Goal: Navigation & Orientation: Understand site structure

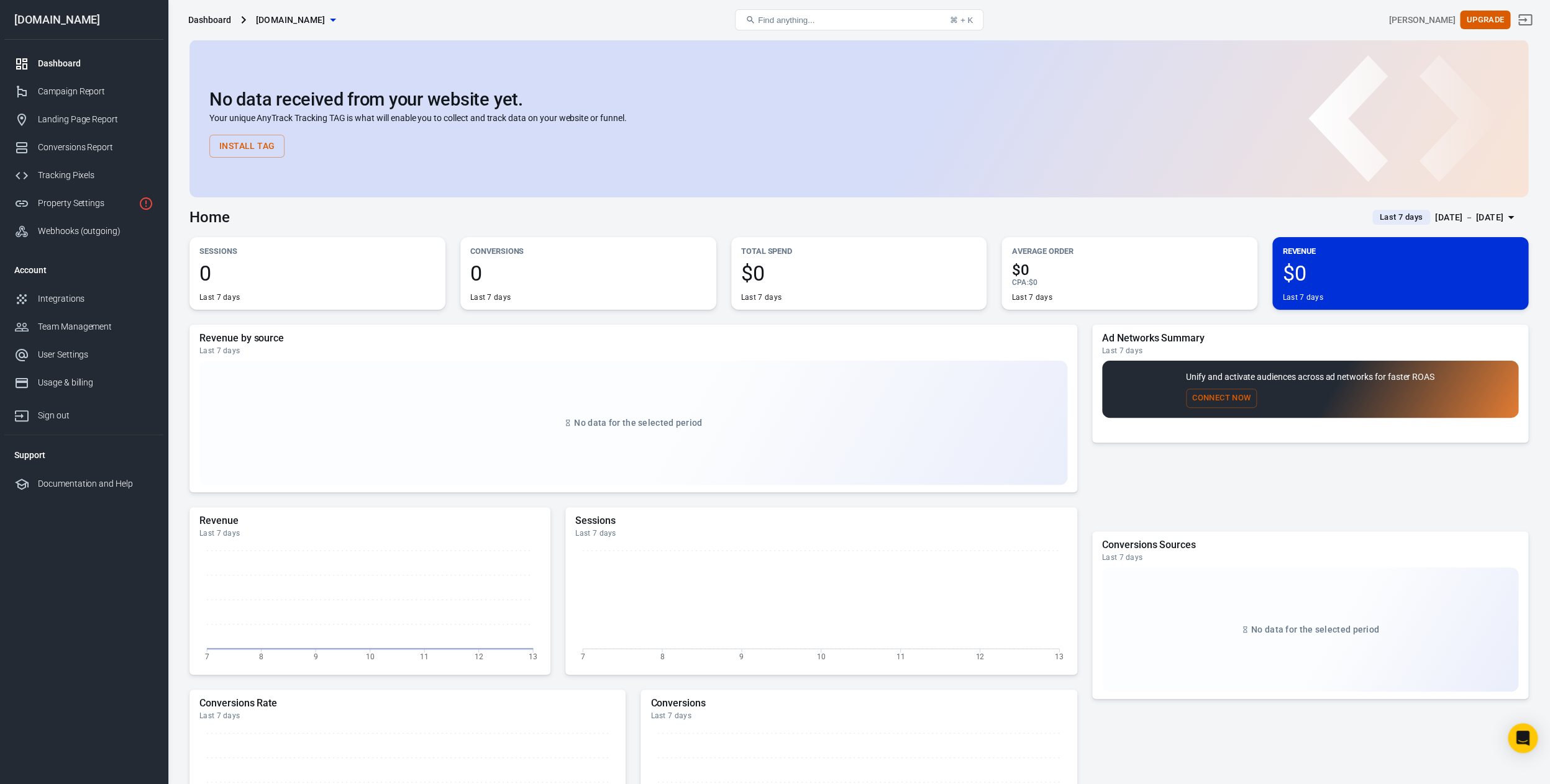
scroll to position [3, 0]
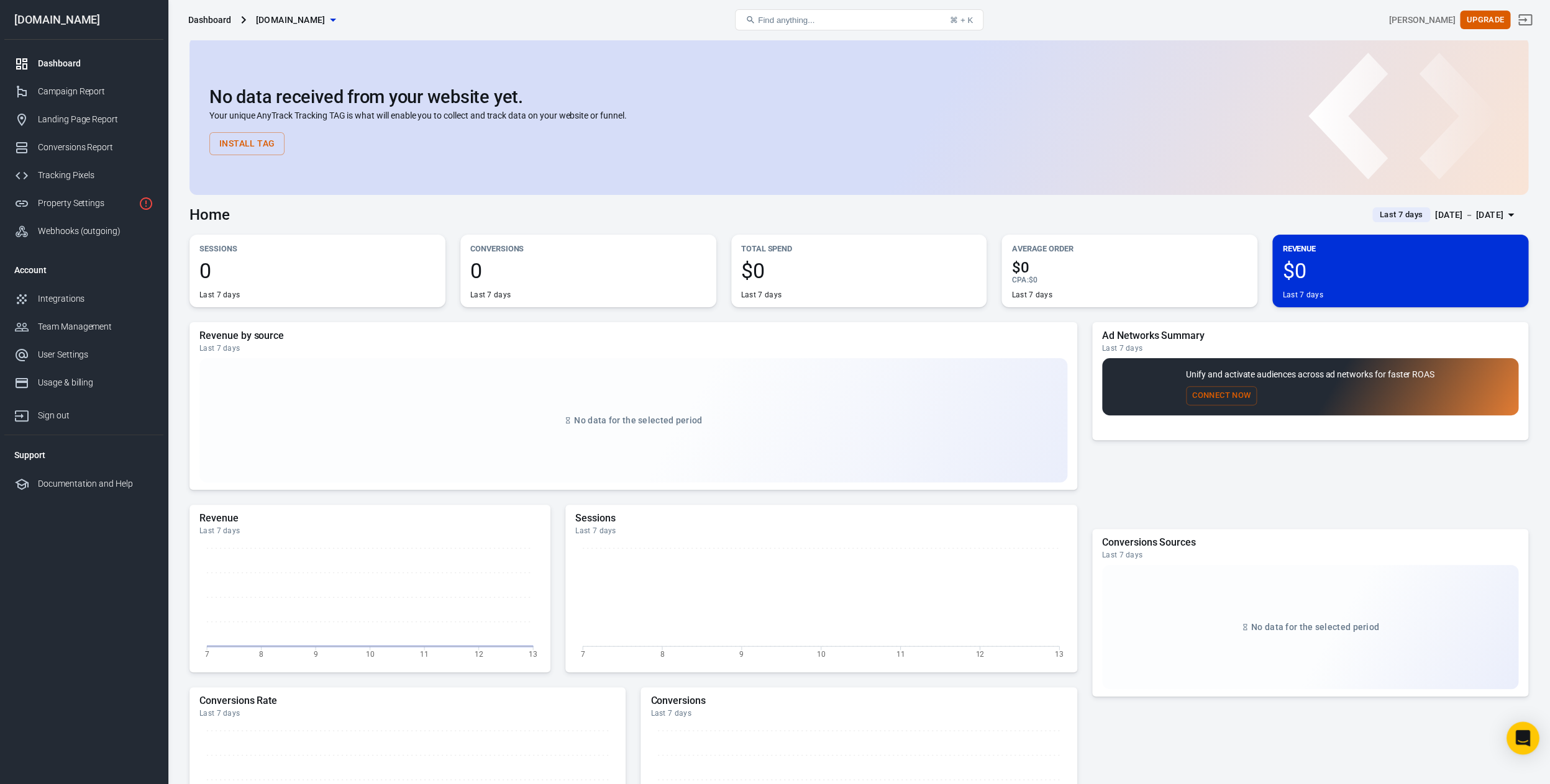
click at [1532, 749] on div "Open Intercom Messenger" at bounding box center [1523, 738] width 33 height 33
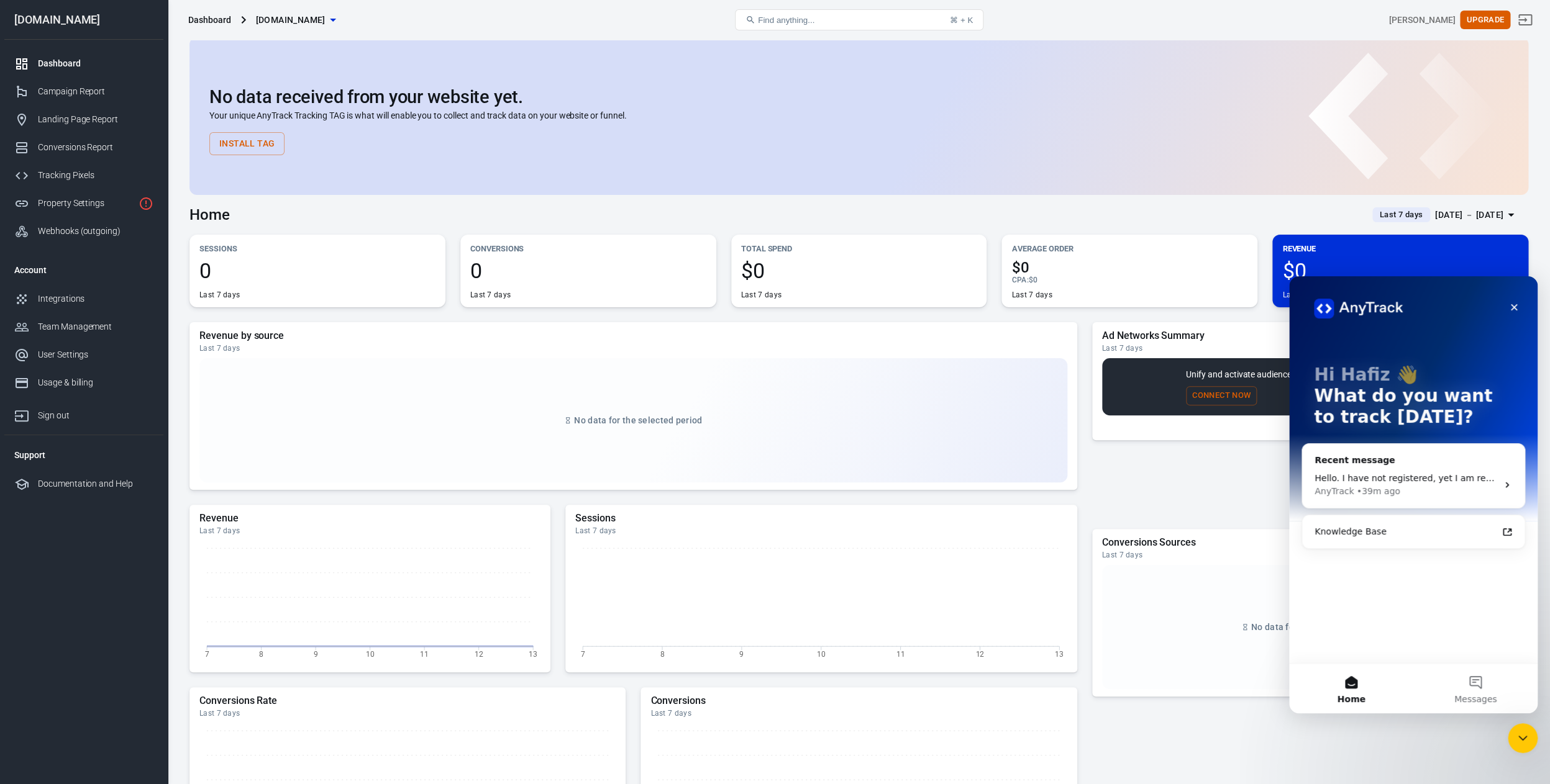
scroll to position [2, 0]
click at [92, 371] on link "Usage & billing" at bounding box center [84, 383] width 159 height 28
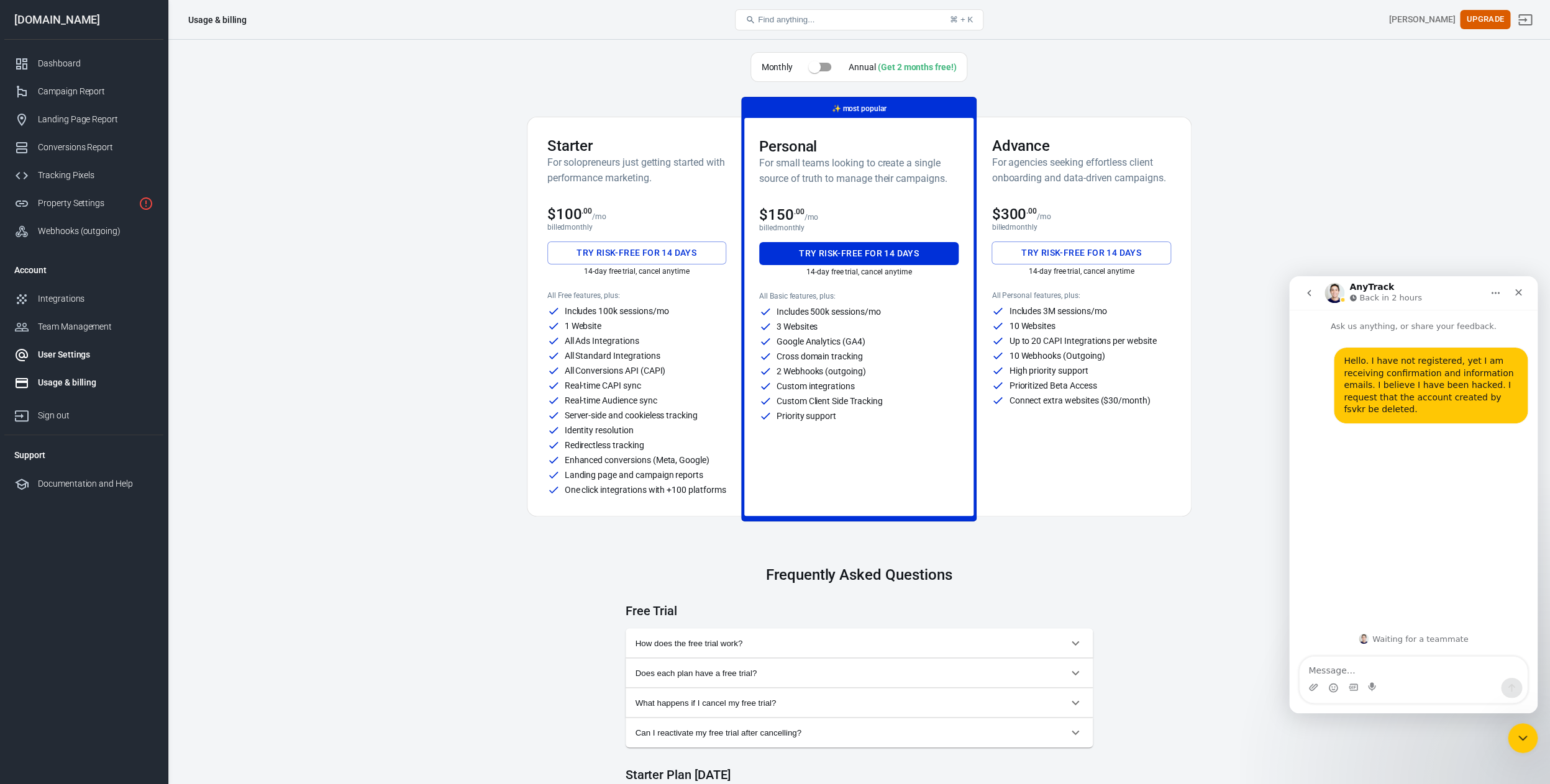
click at [63, 353] on div "User Settings" at bounding box center [95, 355] width 115 height 13
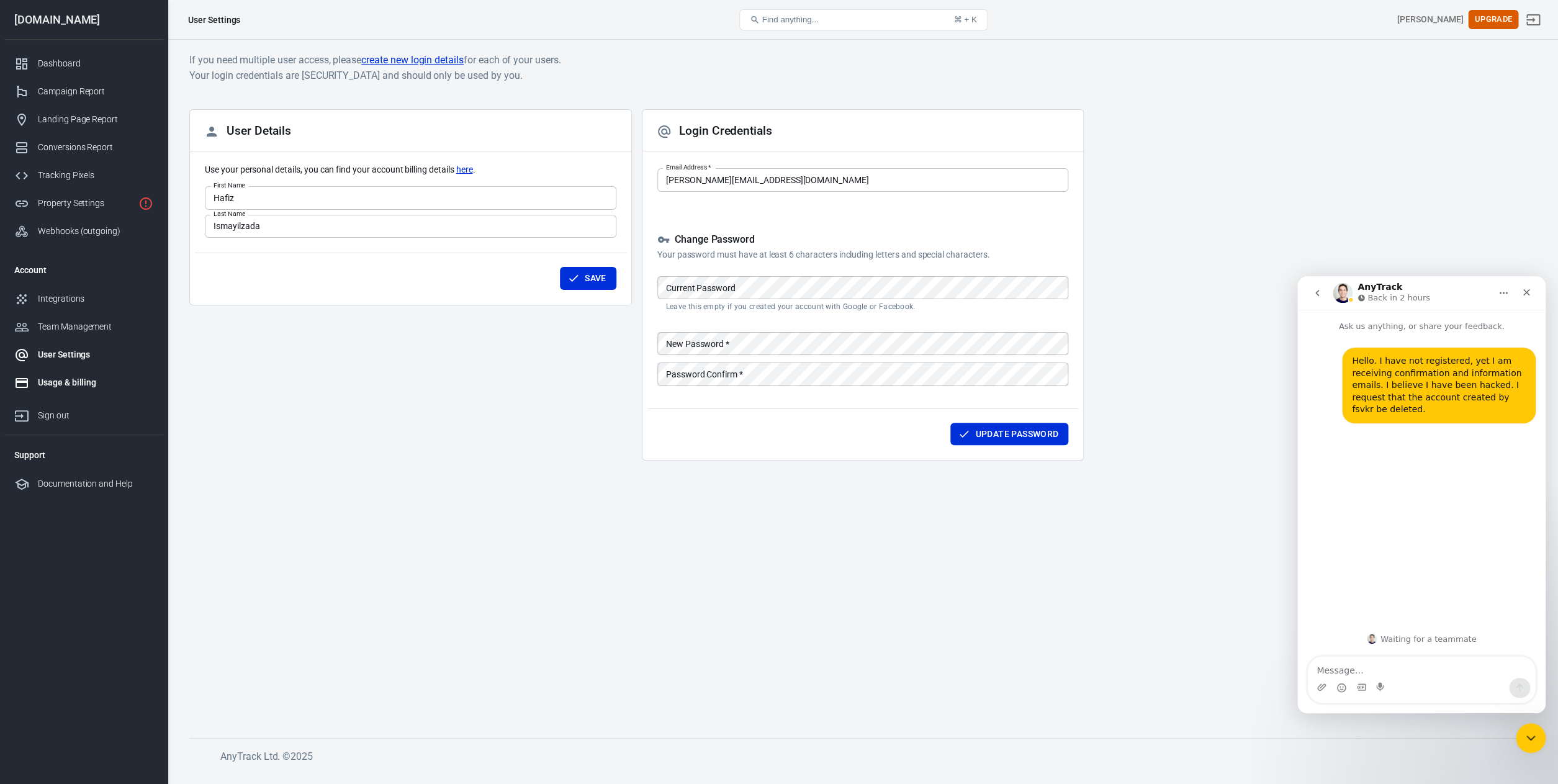
click at [68, 389] on link "Usage & billing" at bounding box center [84, 383] width 159 height 28
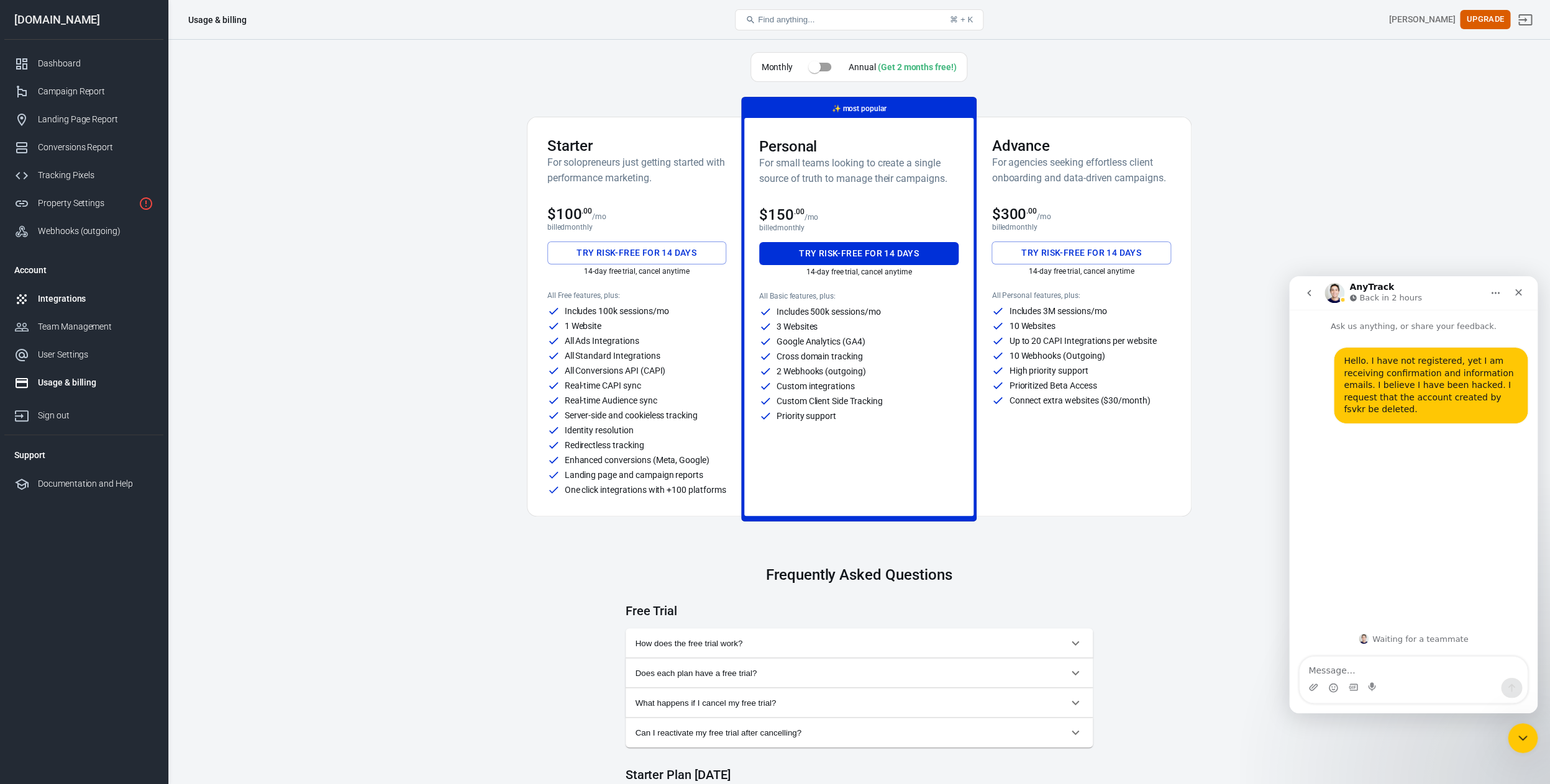
click at [69, 304] on div "Integrations" at bounding box center [95, 298] width 115 height 13
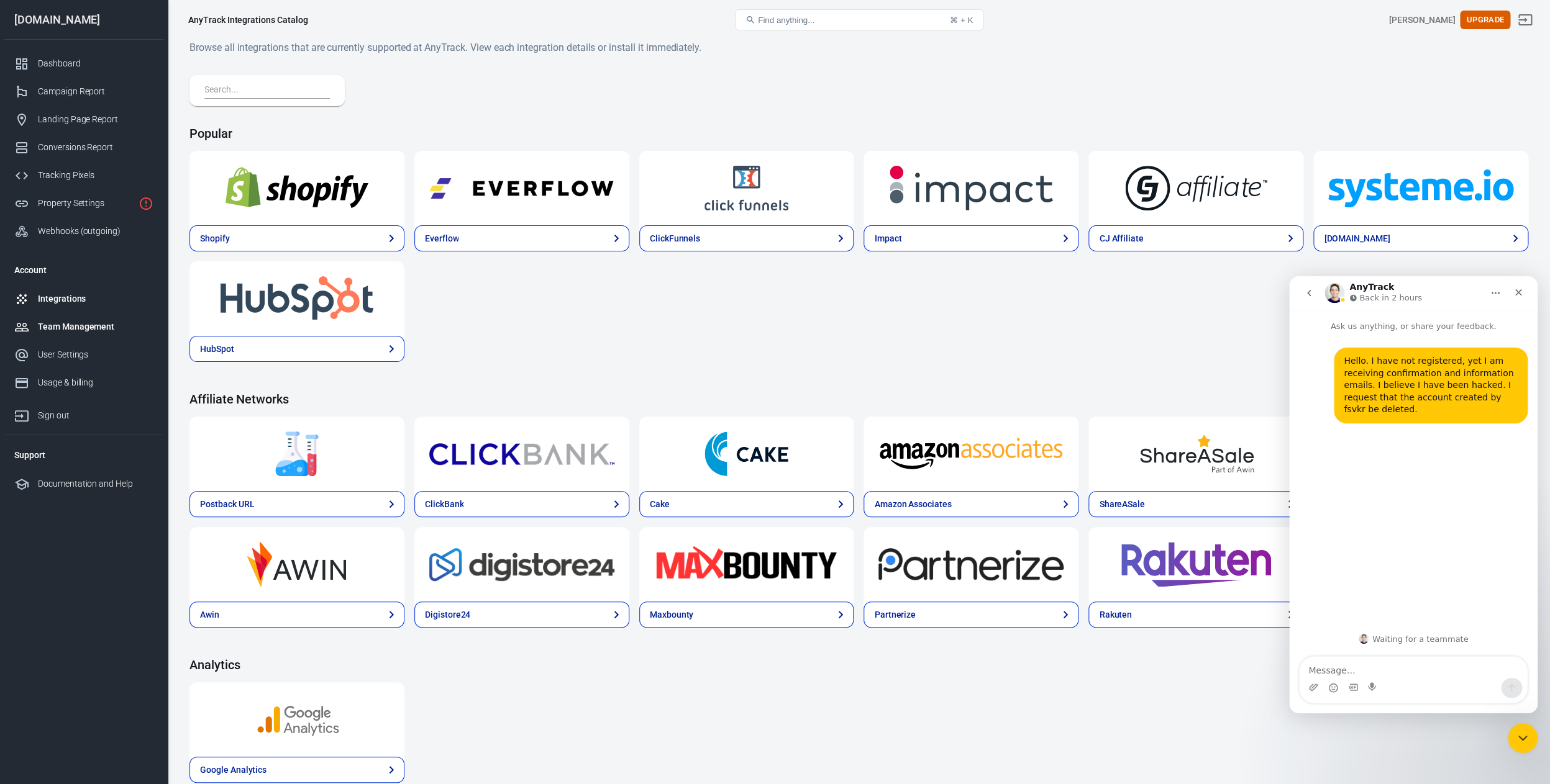
click at [67, 325] on div "Team Management" at bounding box center [95, 327] width 115 height 13
